Goal: Task Accomplishment & Management: Manage account settings

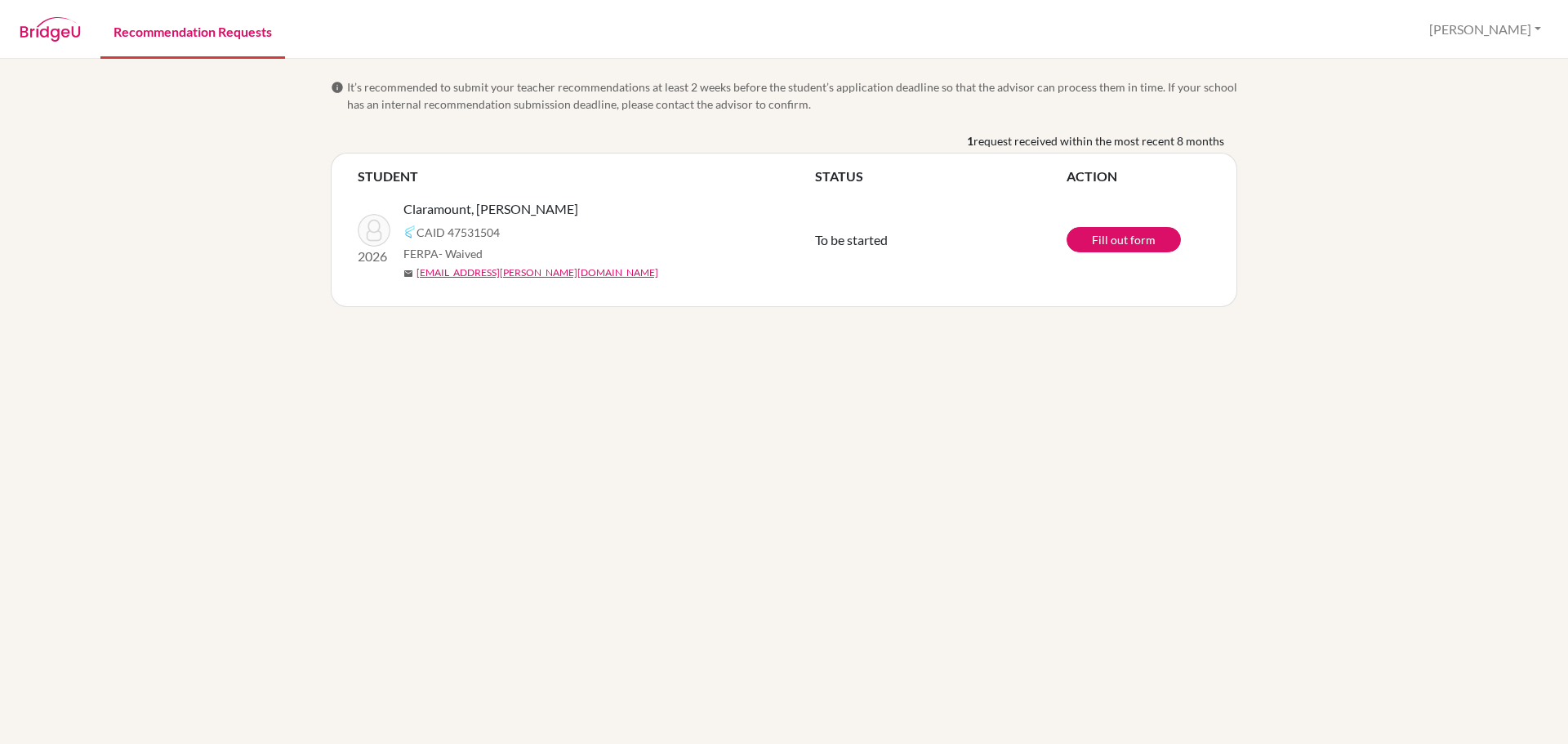
click at [174, 38] on link "Recommendation Requests" at bounding box center [193, 30] width 185 height 56
click at [56, 34] on img at bounding box center [50, 29] width 61 height 25
click at [1537, 29] on button "[PERSON_NAME]" at bounding box center [1484, 29] width 127 height 31
click at [1469, 64] on link "Profile" at bounding box center [1424, 67] width 129 height 26
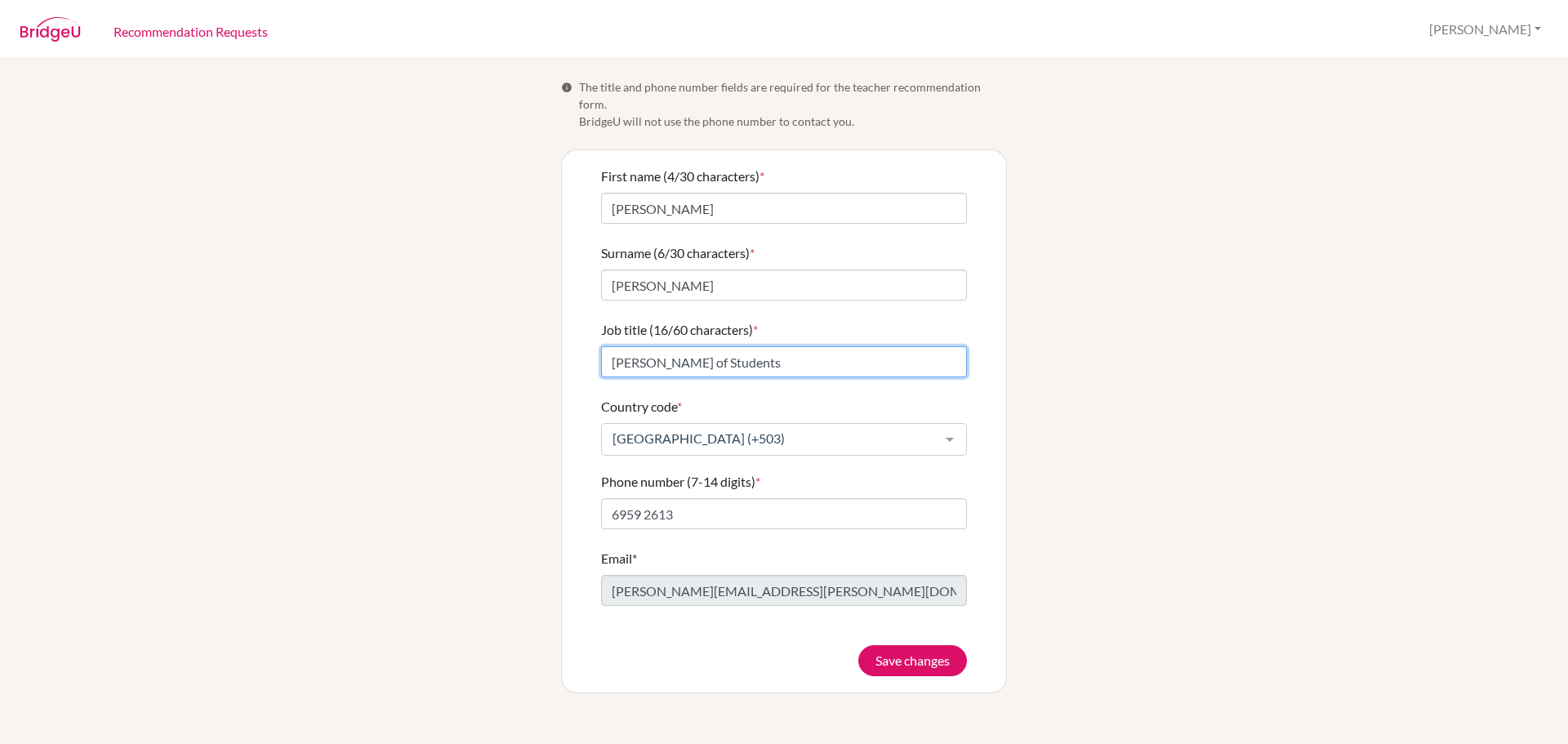
click at [764, 346] on input "[PERSON_NAME] of Students" at bounding box center [783, 361] width 366 height 31
type input "High School Director"
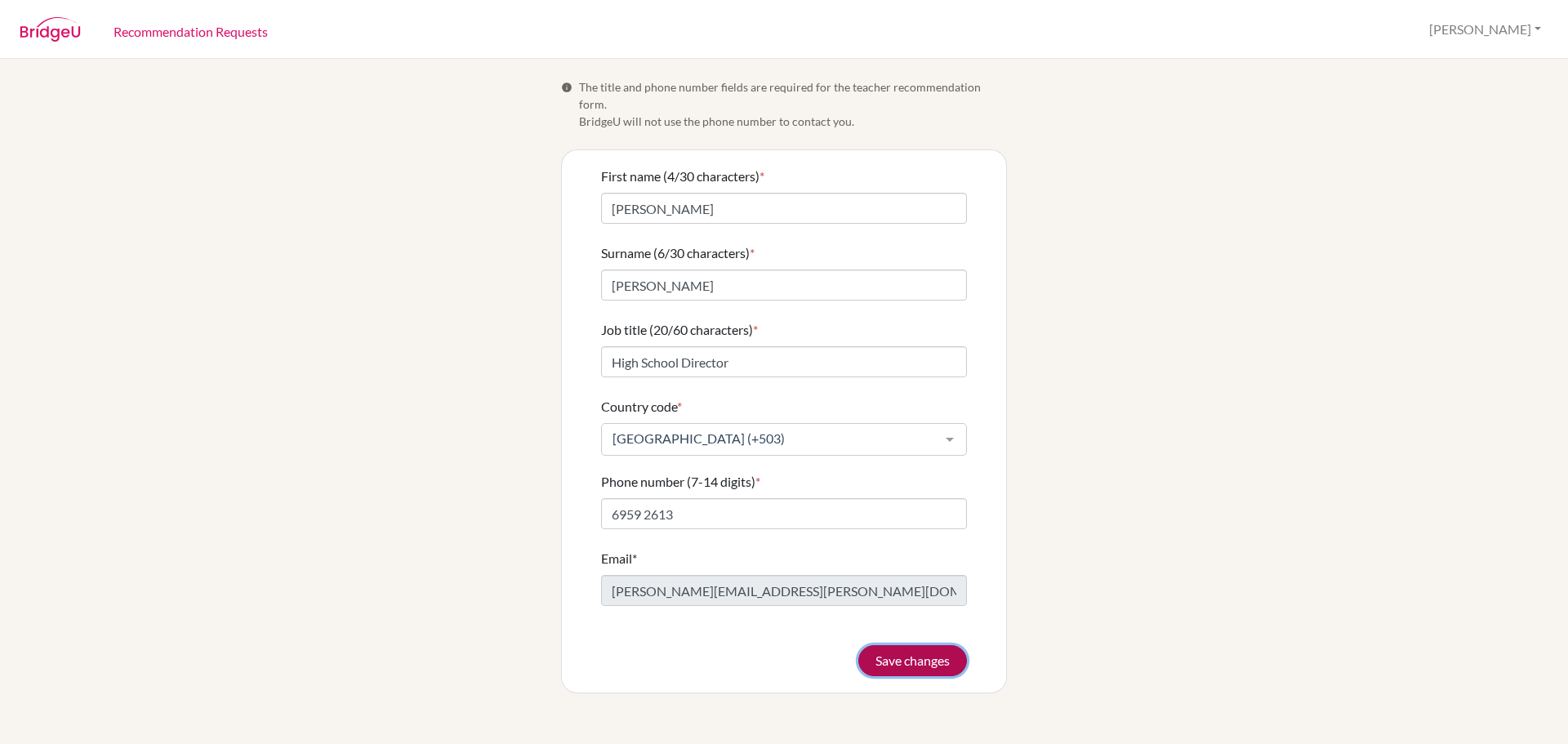
click at [912, 647] on button "Save changes" at bounding box center [912, 660] width 109 height 31
